Goal: Find specific page/section: Find specific page/section

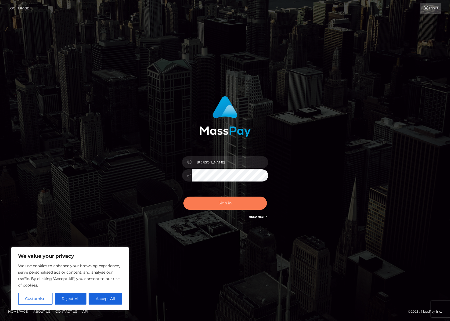
click at [217, 206] on button "Sign in" at bounding box center [224, 202] width 83 height 13
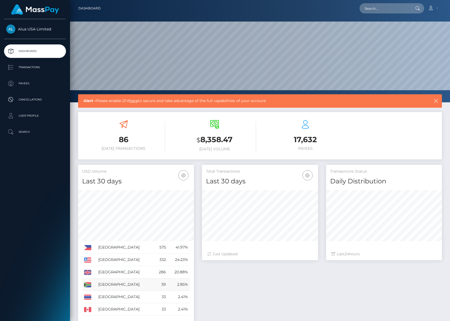
scroll to position [96, 116]
click at [37, 80] on p "Payees" at bounding box center [35, 83] width 58 height 8
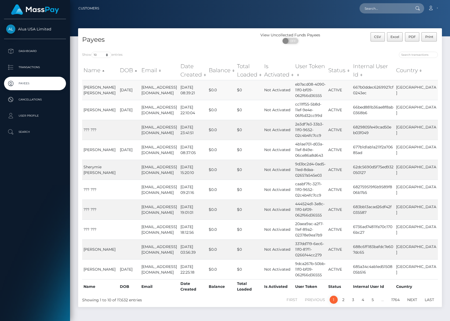
click at [371, 92] on td "667b0ddec6269927cf0243ec" at bounding box center [372, 90] width 43 height 20
copy td "667b0ddec6269927cf0243ec"
click at [419, 55] on input "search" at bounding box center [418, 55] width 39 height 6
paste input "667b0ddec6269927cf0243ec"
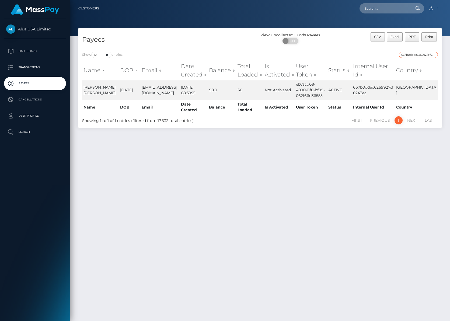
click at [421, 53] on input "667b0ddec6269927cf0243ec" at bounding box center [418, 55] width 39 height 6
paste input "8277707f0e5c8e284075be3"
type input "68277707f0e5c8e284075be3"
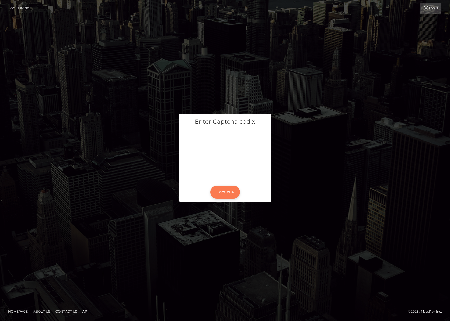
click at [224, 194] on button "Continue" at bounding box center [225, 191] width 30 height 13
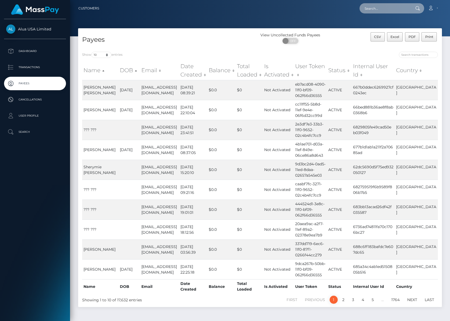
click at [383, 9] on input "text" at bounding box center [384, 8] width 51 height 10
paste input "68277707f0e5c8e284075be3"
type input "68277707f0e5c8e284075be3"
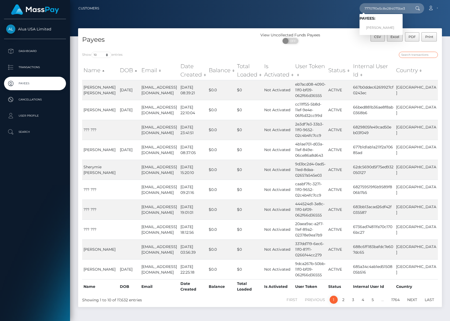
scroll to position [0, 0]
click at [420, 56] on input "search" at bounding box center [418, 55] width 39 height 6
paste input "68277707f0e5c8e284075be3"
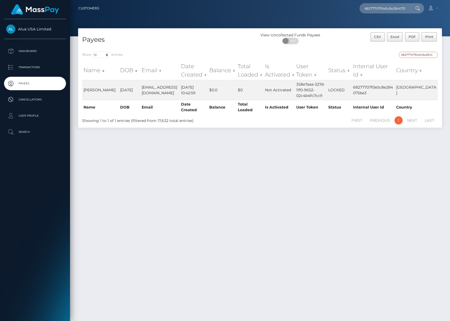
type input "68277707f0e5c8e284075be3"
